Goal: Task Accomplishment & Management: Manage account settings

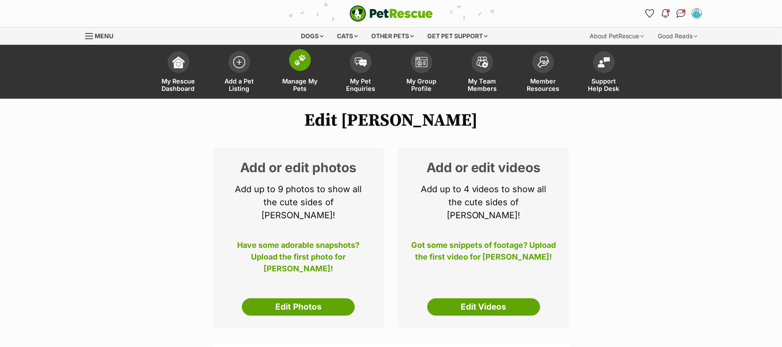
click at [293, 70] on span at bounding box center [300, 60] width 22 height 22
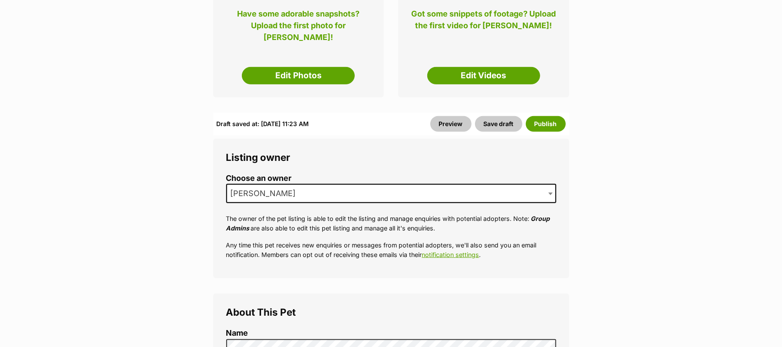
scroll to position [231, 0]
click at [476, 131] on button "Save draft" at bounding box center [498, 124] width 47 height 16
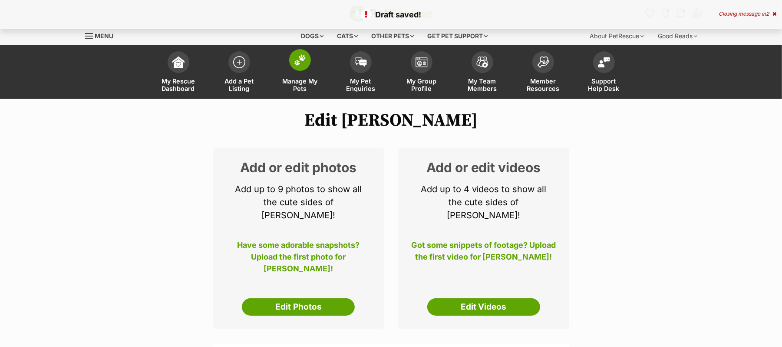
click at [301, 66] on img at bounding box center [300, 59] width 12 height 11
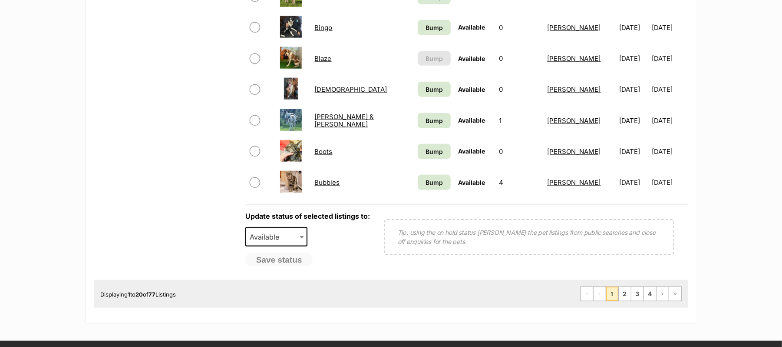
scroll to position [753, 0]
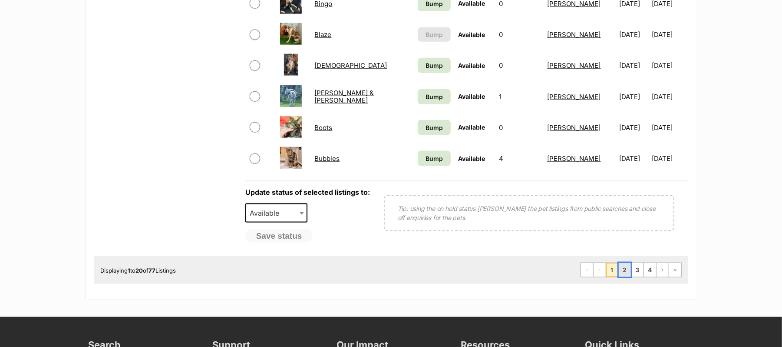
click at [619, 277] on link "2" at bounding box center [625, 270] width 12 height 14
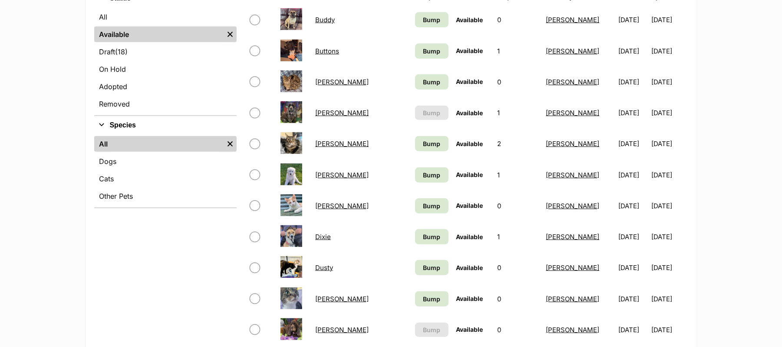
scroll to position [347, 0]
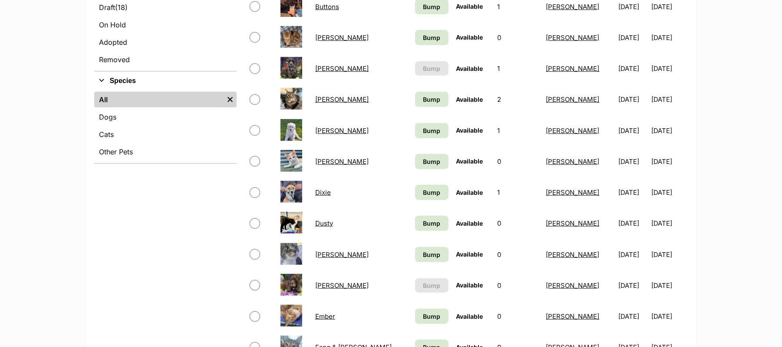
click at [324, 73] on link "Carla" at bounding box center [341, 68] width 53 height 8
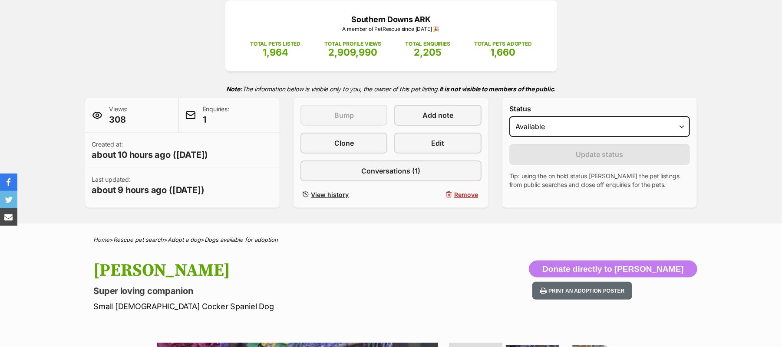
select select "on_hold"
click at [513, 137] on select "Draft - not available as listing has enquires Available On hold Adopted" at bounding box center [599, 126] width 181 height 21
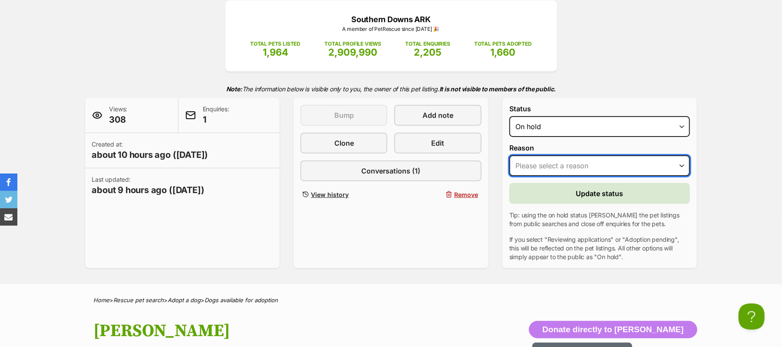
click at [680, 176] on select "Please select a reason Medical reasons Reviewing applications Adoption pending …" at bounding box center [599, 165] width 181 height 21
select select "reviewing_applications"
click at [513, 176] on select "Please select a reason Medical reasons Reviewing applications Adoption pending …" at bounding box center [599, 165] width 181 height 21
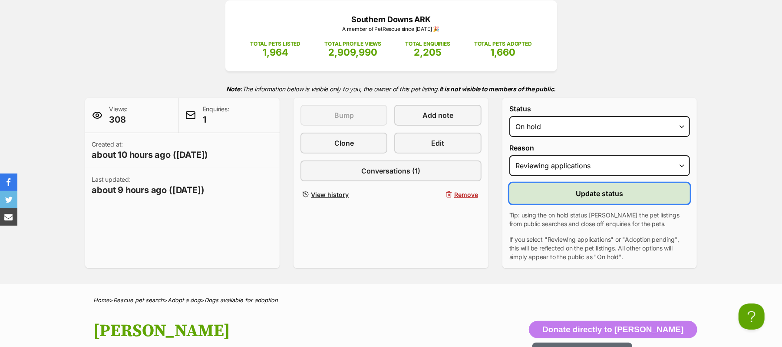
click at [606, 198] on span "Update status" at bounding box center [599, 193] width 47 height 10
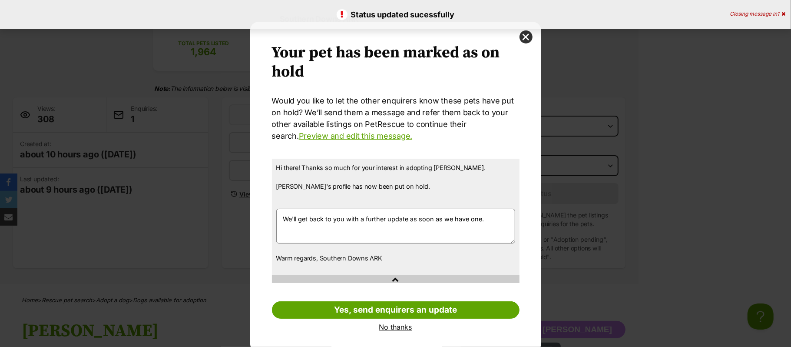
click at [386, 327] on link "No thanks" at bounding box center [396, 327] width 248 height 8
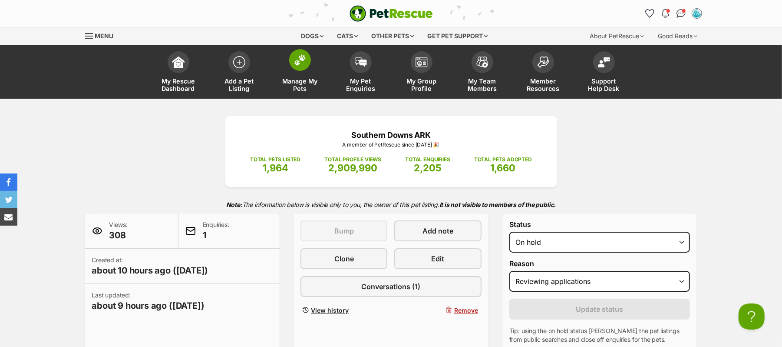
click at [296, 66] on img at bounding box center [300, 59] width 12 height 11
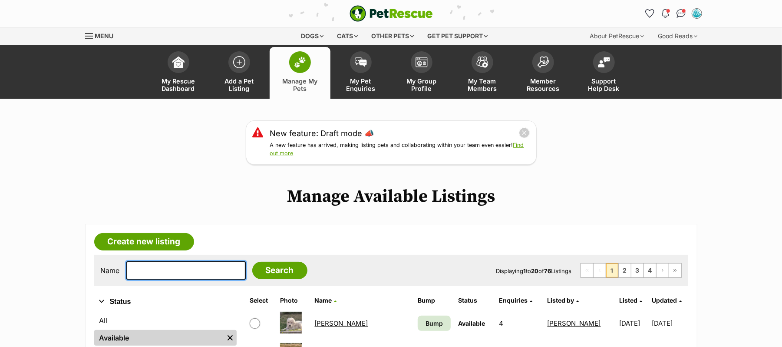
click at [187, 279] on input "text" at bounding box center [185, 270] width 119 height 18
type input "[PERSON_NAME]"
click at [252, 261] on input "Search" at bounding box center [279, 269] width 55 height 17
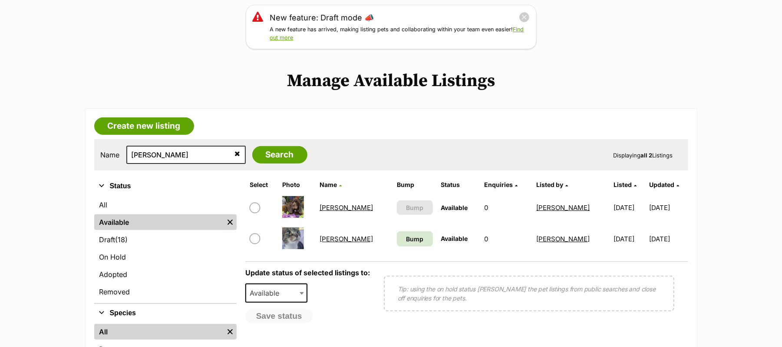
scroll to position [116, 0]
click at [327, 211] on link "[PERSON_NAME]" at bounding box center [346, 207] width 53 height 8
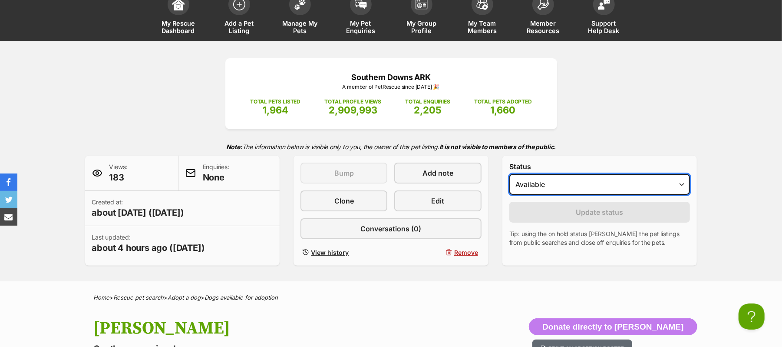
click at [678, 195] on select "Draft Available On hold Adopted" at bounding box center [599, 184] width 181 height 21
select select "on_hold"
click at [513, 195] on select "Draft Available On hold Adopted" at bounding box center [599, 184] width 181 height 21
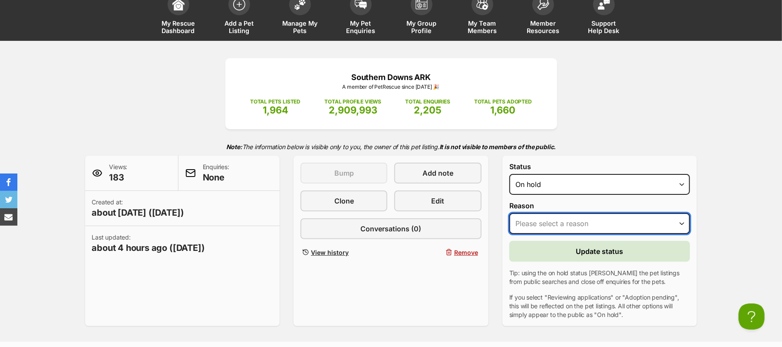
click at [680, 234] on select "Please select a reason Medical reasons Reviewing applications Adoption pending …" at bounding box center [599, 223] width 181 height 21
select select "reviewing_applications"
click at [513, 234] on select "Please select a reason Medical reasons Reviewing applications Adoption pending …" at bounding box center [599, 223] width 181 height 21
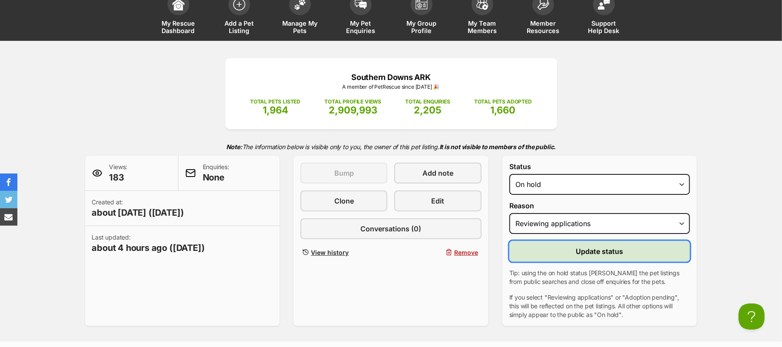
click at [585, 256] on span "Update status" at bounding box center [599, 251] width 47 height 10
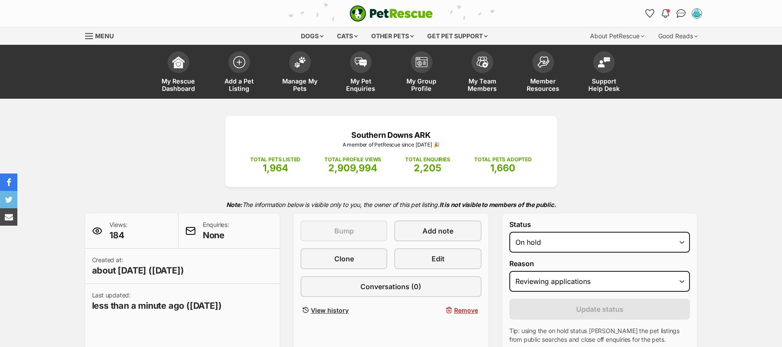
select select "reviewing_applications"
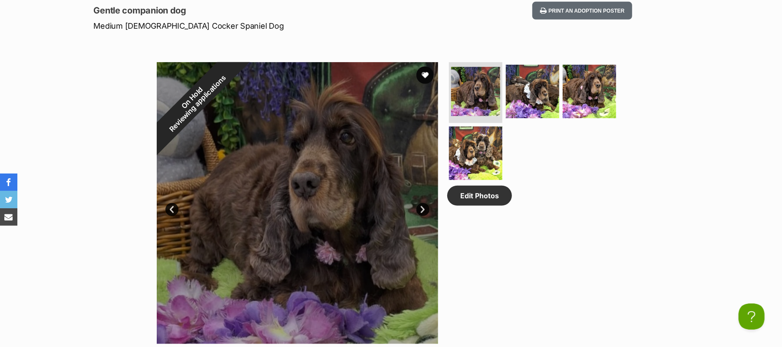
scroll to position [463, 0]
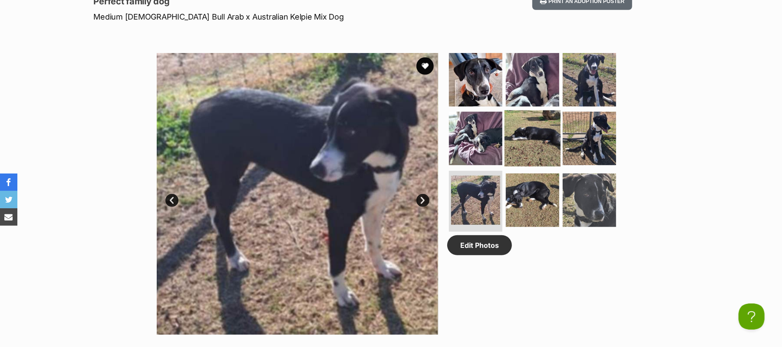
scroll to position [405, 0]
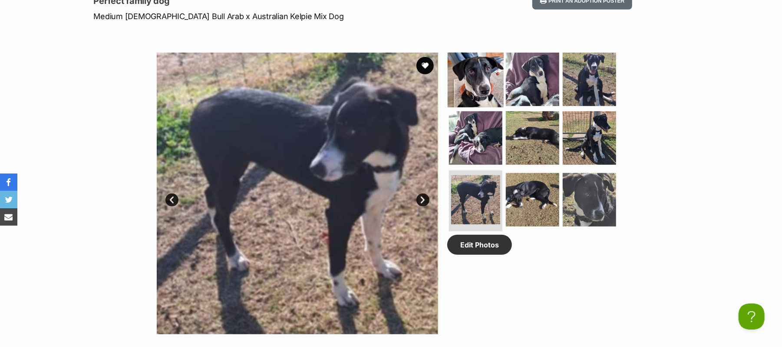
click at [472, 107] on img at bounding box center [476, 79] width 56 height 56
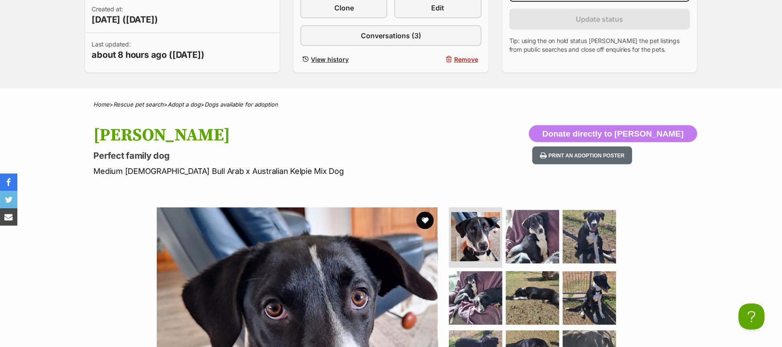
scroll to position [0, 0]
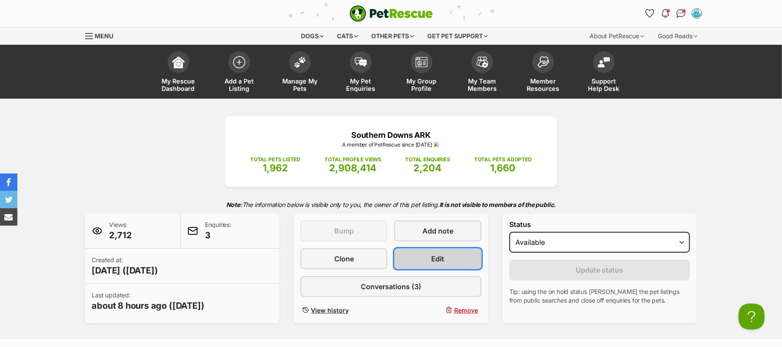
click at [432, 264] on span "Edit" at bounding box center [438, 258] width 13 height 10
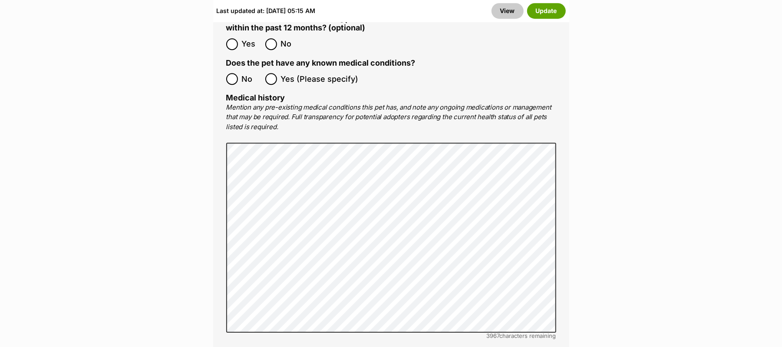
scroll to position [1331, 0]
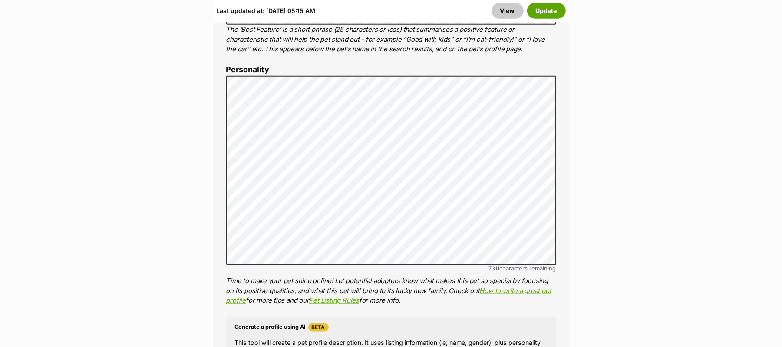
scroll to position [695, 0]
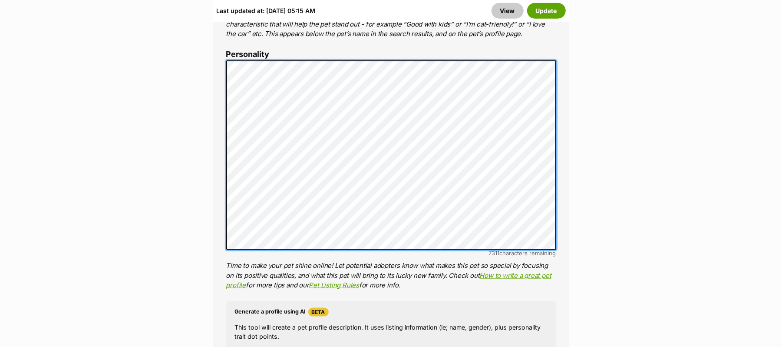
click at [559, 188] on div "About This Pet Name Henlo there, it looks like you might be using the pet name …" at bounding box center [391, 195] width 356 height 726
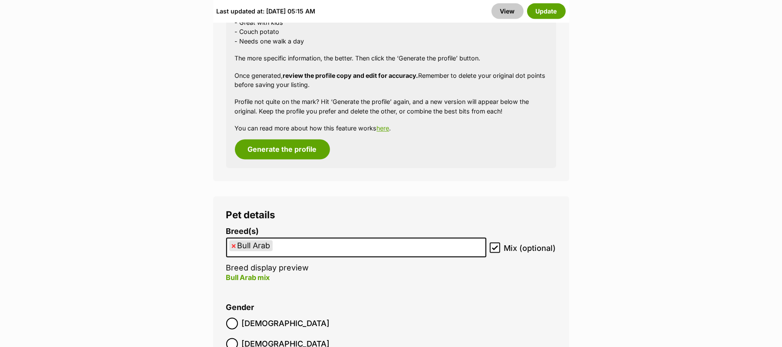
scroll to position [1100, 0]
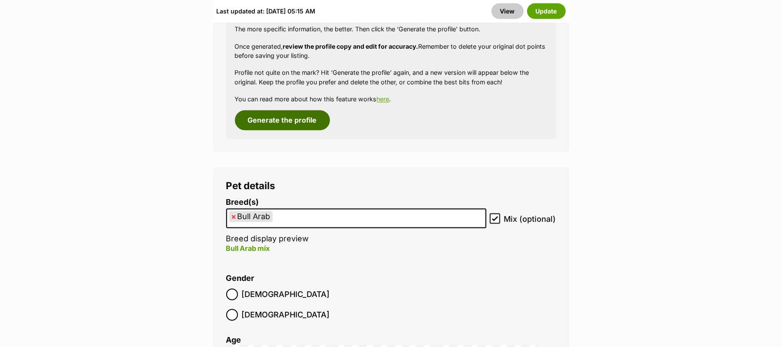
drag, startPoint x: 297, startPoint y: 313, endPoint x: 370, endPoint y: 284, distance: 78.7
click at [297, 130] on button "Generate the profile" at bounding box center [282, 120] width 95 height 20
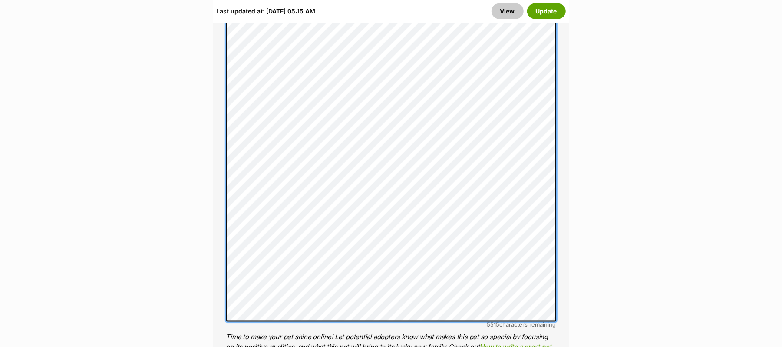
scroll to position [895, 0]
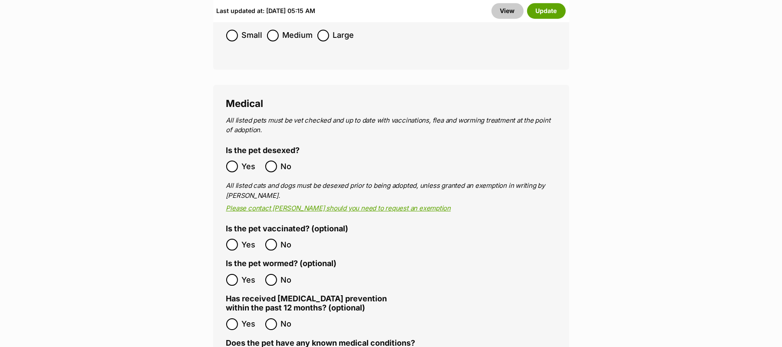
scroll to position [1822, 0]
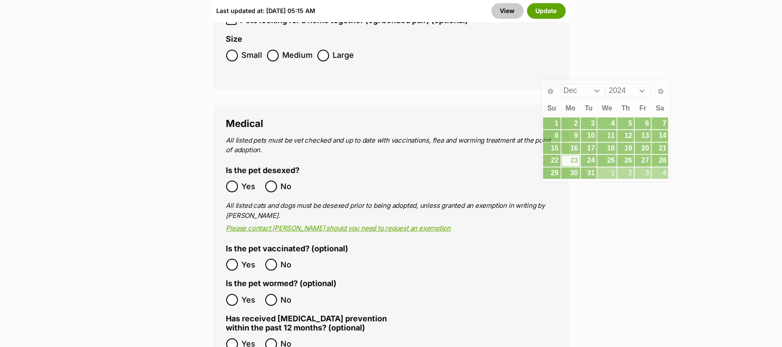
click at [617, 40] on main "Edit [PERSON_NAME] Add or edit photos Add up to 9 photos to show all the cute s…" at bounding box center [391, 302] width 782 height 4028
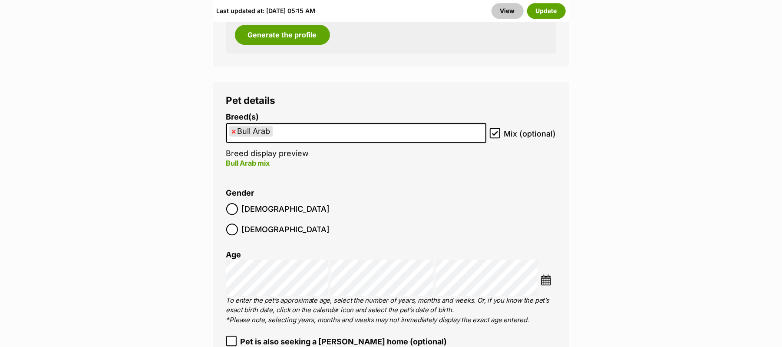
scroll to position [1648, 0]
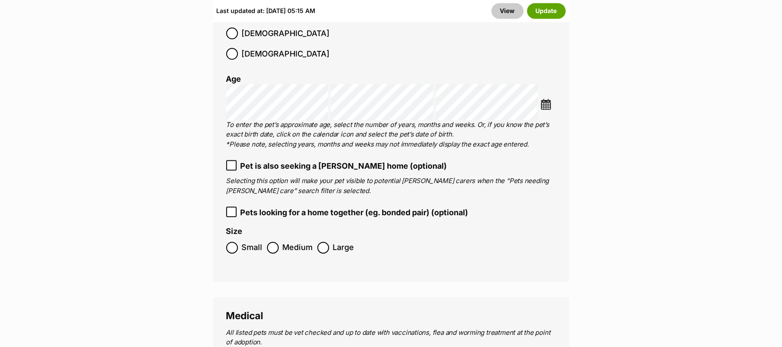
select select
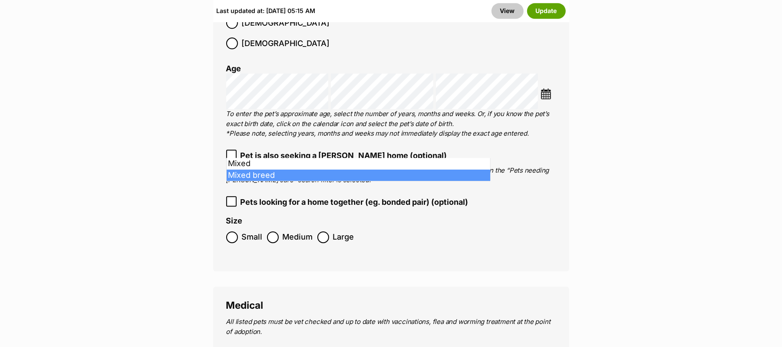
type input "Mixed"
select select "252261"
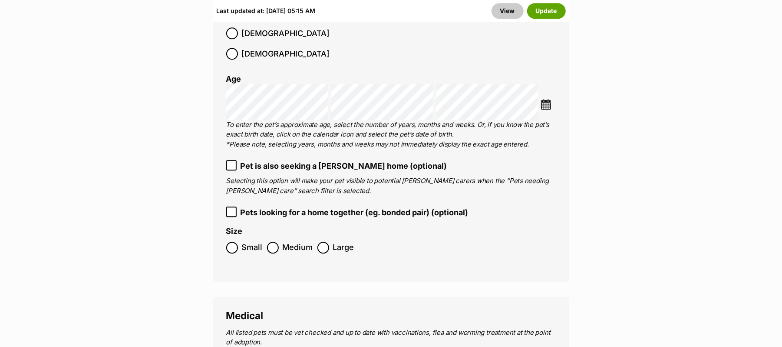
checkbox input "false"
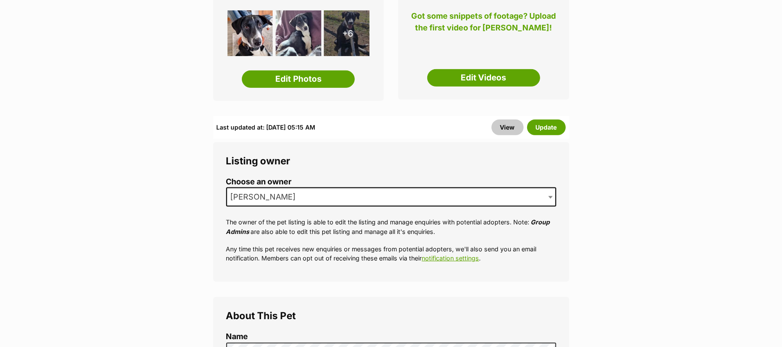
scroll to position [231, 0]
